Goal: Find specific page/section: Find specific page/section

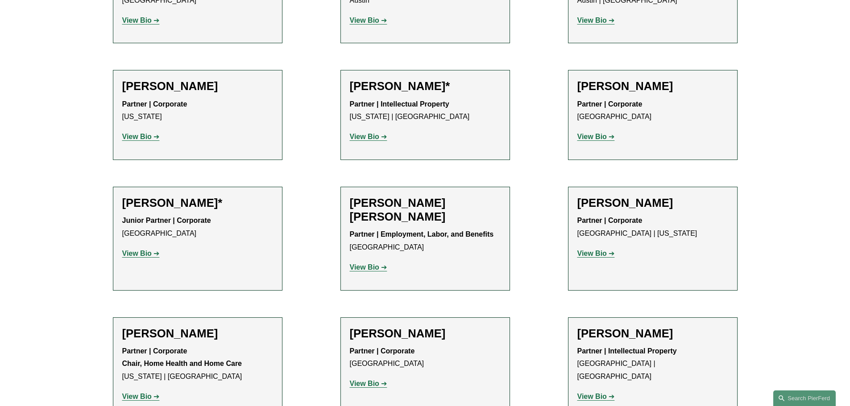
scroll to position [94, 0]
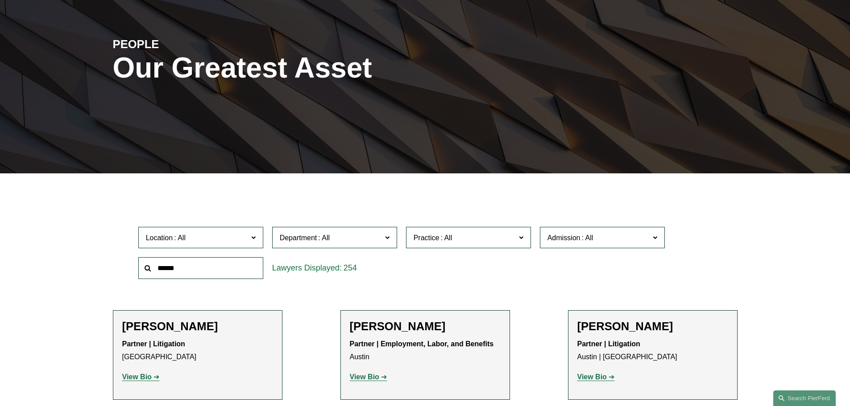
click at [233, 236] on span "Location" at bounding box center [197, 238] width 102 height 12
click at [0, 0] on link "[US_STATE]" at bounding box center [0, 0] width 0 height 0
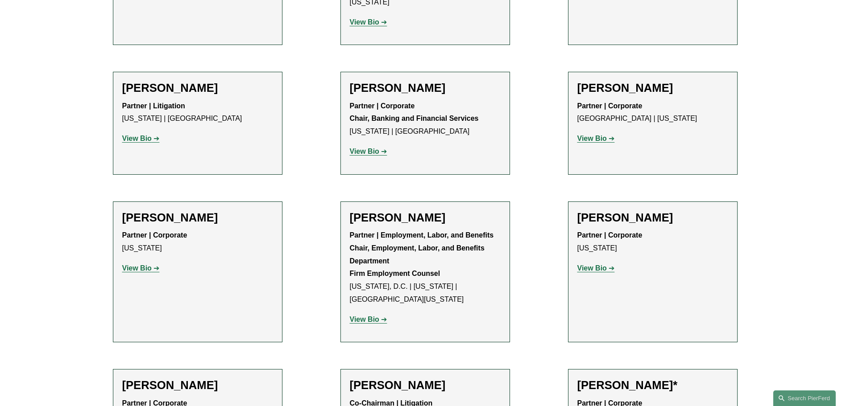
scroll to position [1070, 0]
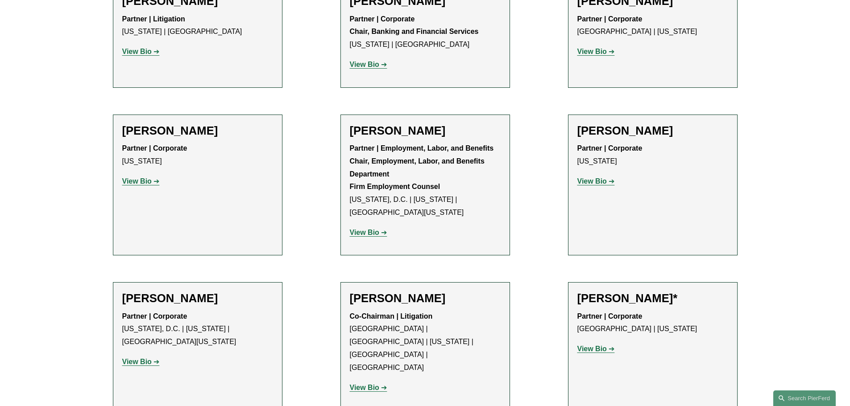
click at [414, 292] on h2 "[PERSON_NAME]" at bounding box center [425, 299] width 151 height 14
click at [366, 384] on strong "View Bio" at bounding box center [364, 388] width 29 height 8
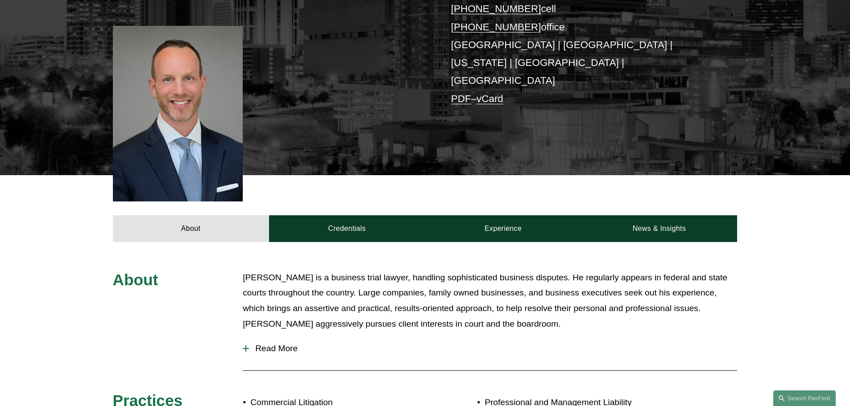
scroll to position [223, 0]
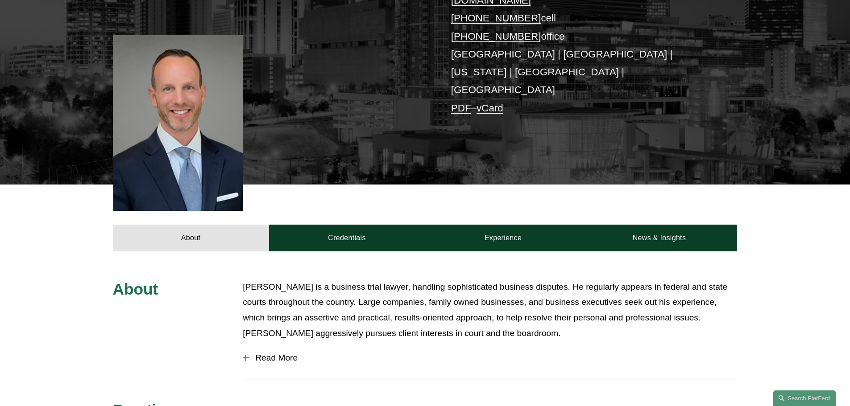
click at [283, 353] on span "Read More" at bounding box center [493, 358] width 488 height 10
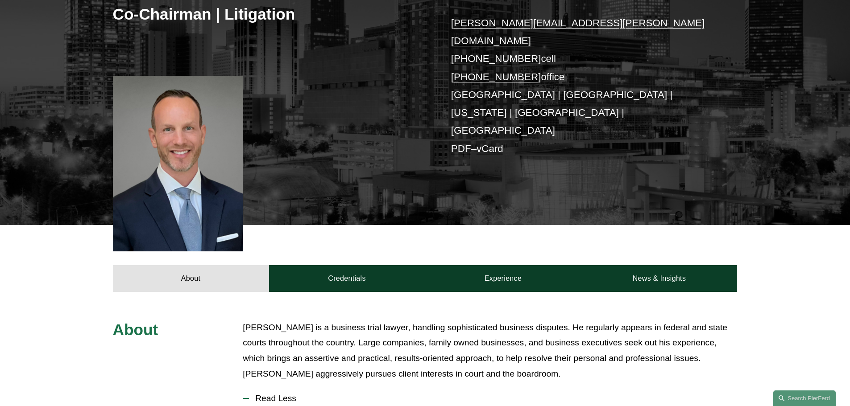
scroll to position [178, 0]
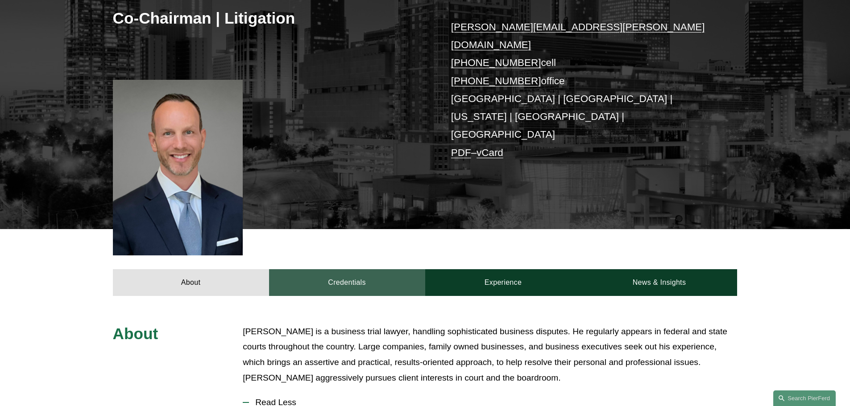
click at [368, 269] on link "Credentials" at bounding box center [347, 282] width 156 height 27
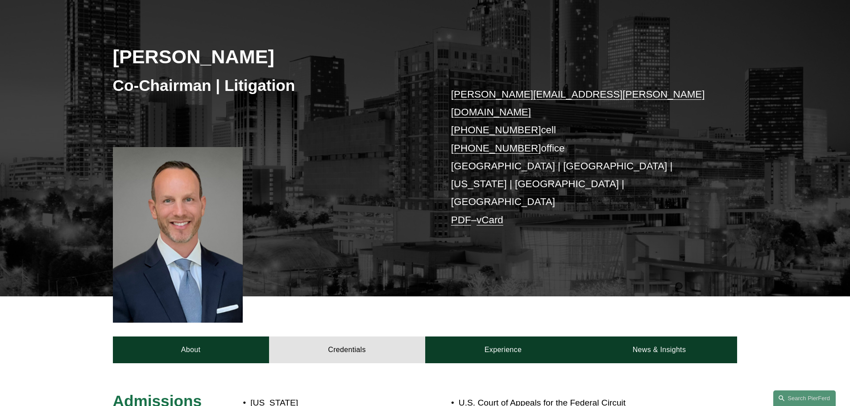
scroll to position [89, 0]
